Goal: Information Seeking & Learning: Learn about a topic

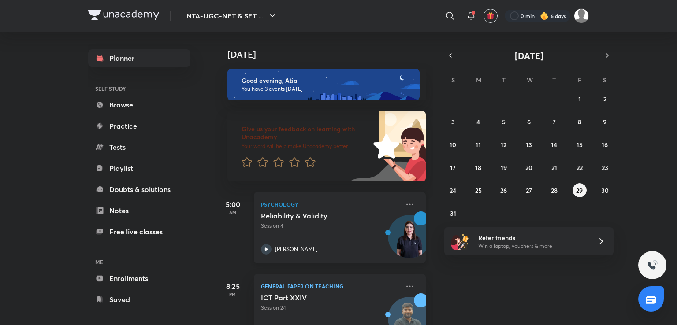
scroll to position [116, 0]
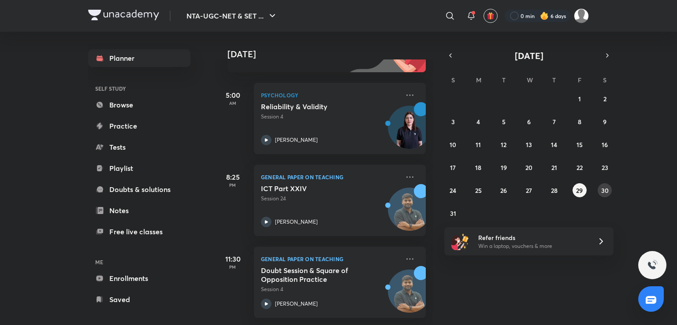
click at [602, 188] on abbr "30" at bounding box center [604, 190] width 7 height 8
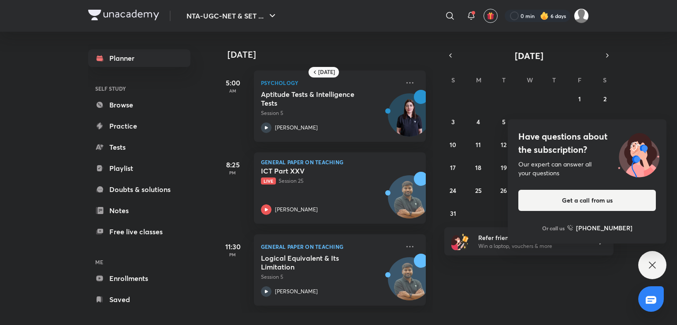
click at [647, 261] on icon at bounding box center [652, 265] width 11 height 11
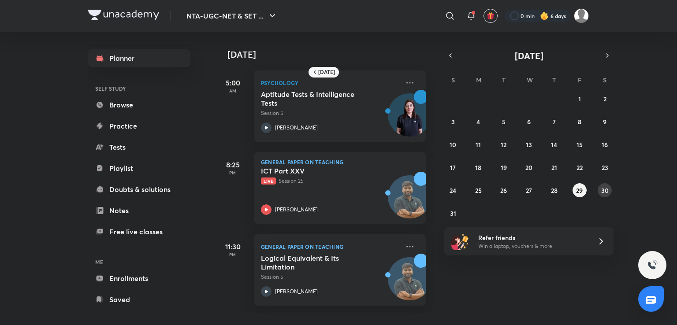
click at [607, 190] on abbr "30" at bounding box center [604, 190] width 7 height 8
click at [580, 191] on abbr "29" at bounding box center [579, 190] width 7 height 8
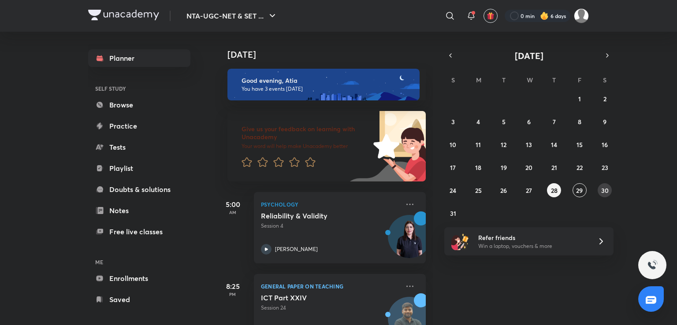
click at [600, 189] on button "30" at bounding box center [604, 190] width 14 height 14
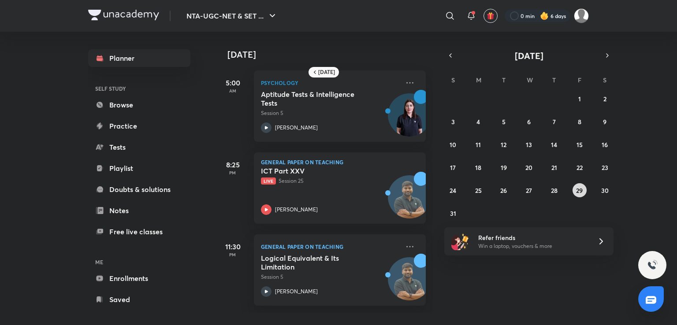
click at [574, 188] on button "29" at bounding box center [579, 190] width 14 height 14
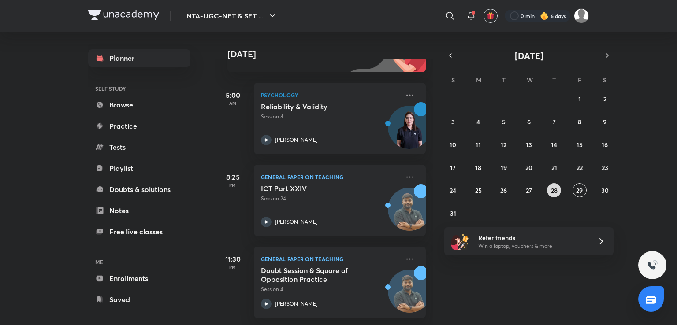
click at [559, 187] on button "28" at bounding box center [554, 190] width 14 height 14
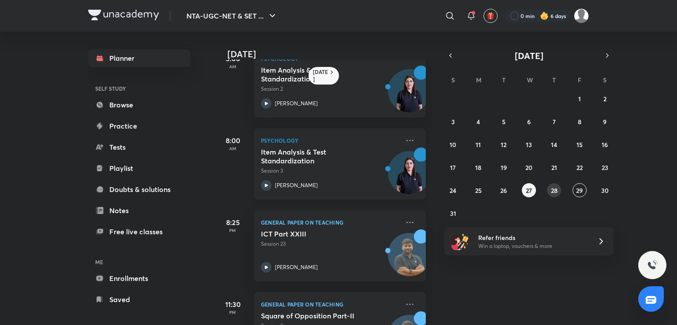
scroll to position [0, 0]
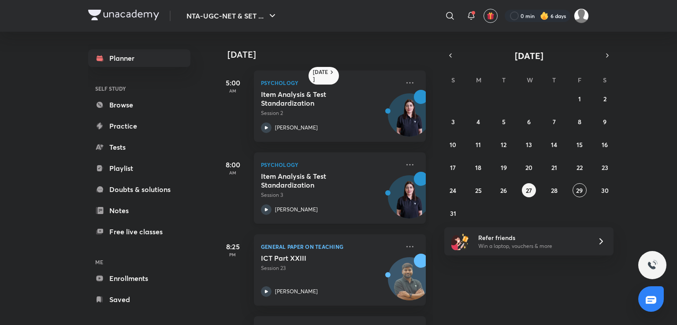
click at [361, 185] on h5 "Item Analysis & Test Standardization" at bounding box center [316, 181] width 110 height 18
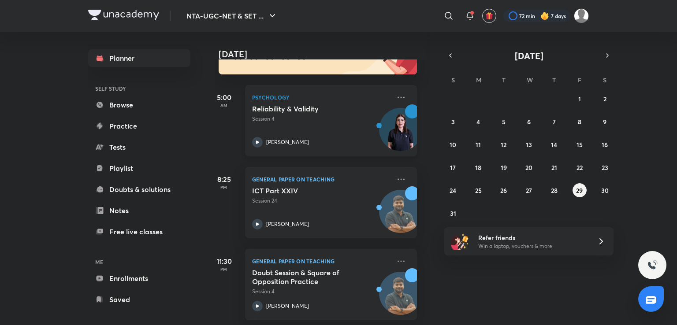
scroll to position [107, 9]
click at [552, 196] on button "28" at bounding box center [554, 190] width 14 height 14
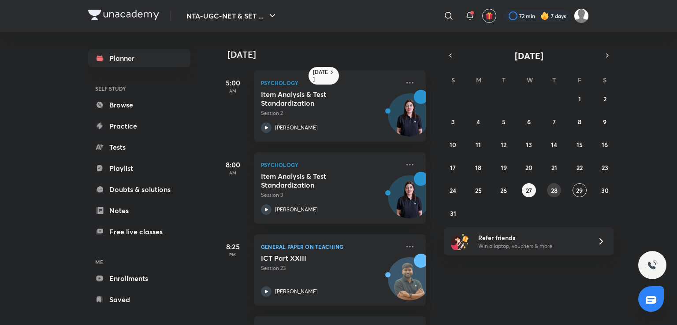
click at [552, 196] on button "28" at bounding box center [554, 190] width 14 height 14
click at [579, 188] on abbr "29" at bounding box center [579, 190] width 7 height 8
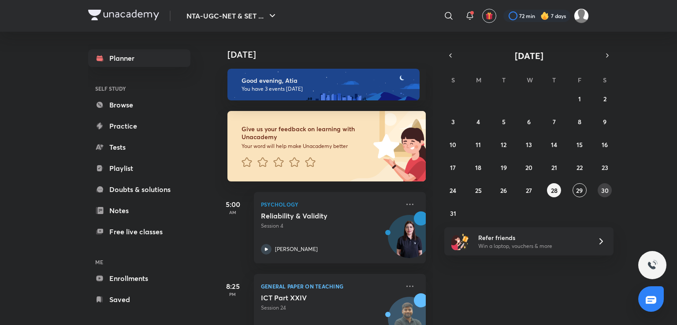
click at [605, 191] on abbr "30" at bounding box center [604, 190] width 7 height 8
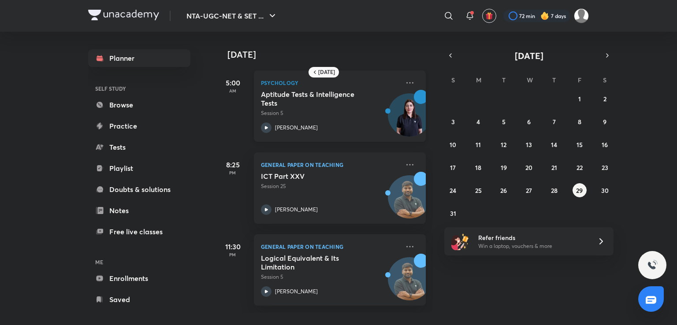
click at [356, 131] on div "[PERSON_NAME]" at bounding box center [330, 127] width 138 height 11
click at [603, 185] on button "30" at bounding box center [604, 190] width 14 height 14
click at [455, 210] on abbr "31" at bounding box center [453, 213] width 6 height 8
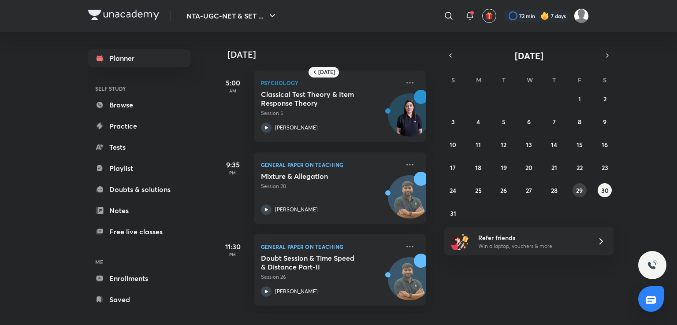
click at [578, 193] on abbr "29" at bounding box center [579, 190] width 7 height 8
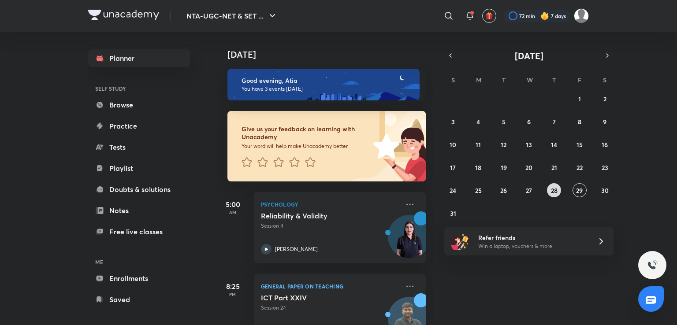
drag, startPoint x: 578, startPoint y: 193, endPoint x: 559, endPoint y: 192, distance: 18.9
click at [559, 192] on div "27 28 29 30 31 1 2 3 4 5 6 7 8 9 10 11 12 13 14 15 16 17 18 19 20 21 22 23 24 2…" at bounding box center [528, 156] width 169 height 129
click at [579, 191] on abbr "29" at bounding box center [579, 190] width 7 height 8
click at [604, 189] on abbr "30" at bounding box center [604, 190] width 7 height 8
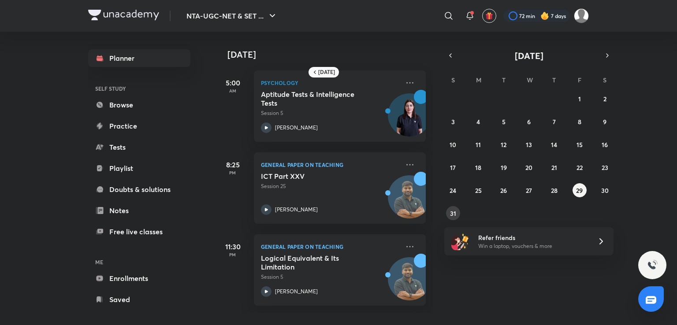
click at [453, 213] on abbr "31" at bounding box center [453, 213] width 6 height 8
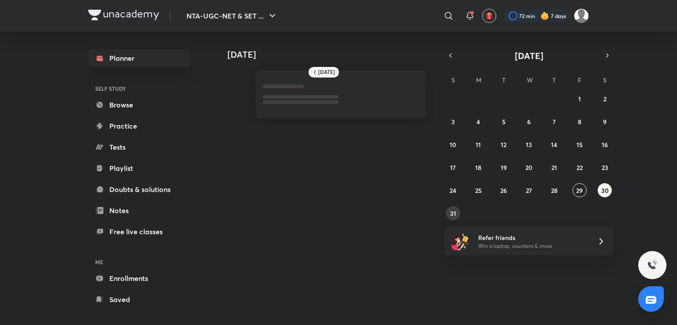
click at [453, 213] on abbr "31" at bounding box center [453, 213] width 6 height 8
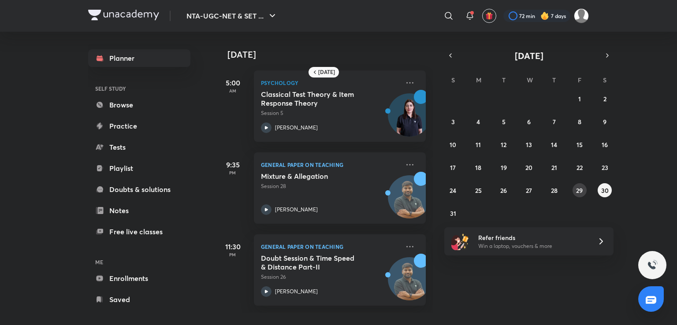
click at [576, 191] on abbr "29" at bounding box center [579, 190] width 7 height 8
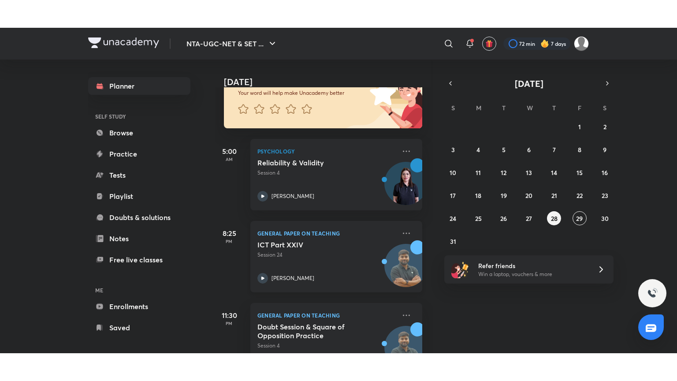
scroll to position [81, 4]
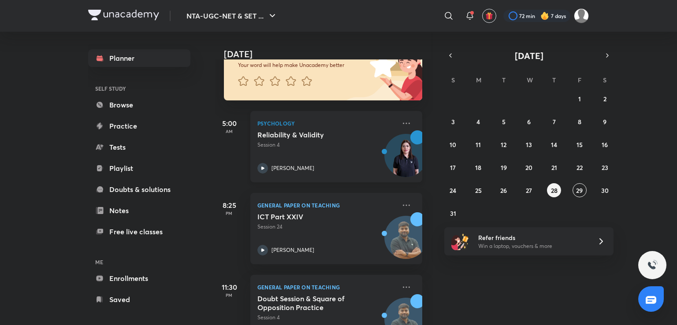
click at [310, 149] on div "Reliability & Validity Session 4 Hafsa Malik" at bounding box center [326, 151] width 138 height 43
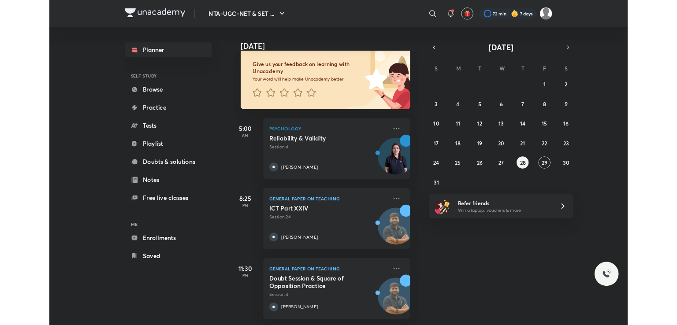
scroll to position [60, 4]
